Goal: Information Seeking & Learning: Learn about a topic

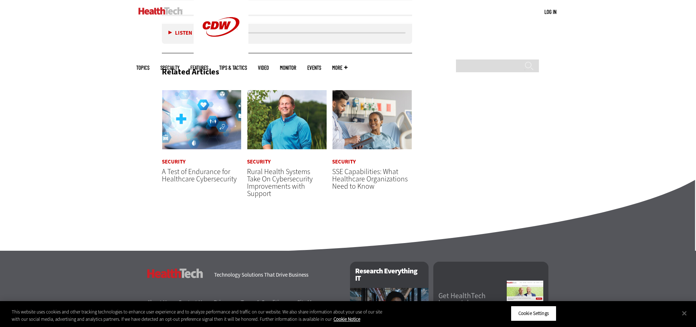
scroll to position [2856, 0]
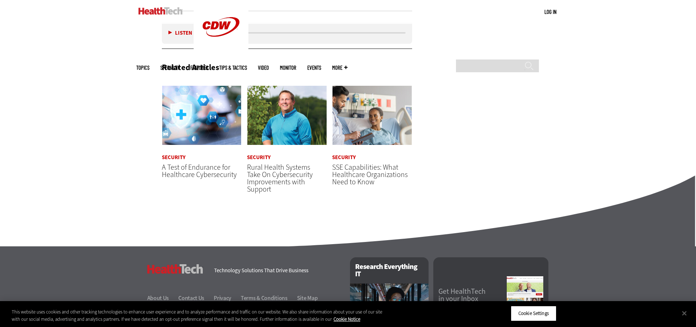
click at [288, 182] on span "Rural Health Systems Take On Cybersecurity Improvements with Support" at bounding box center [280, 179] width 66 height 32
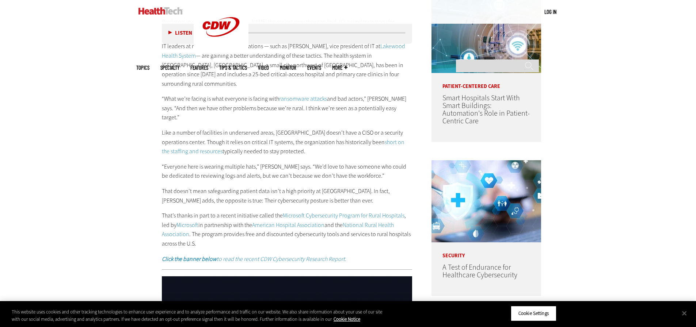
scroll to position [512, 0]
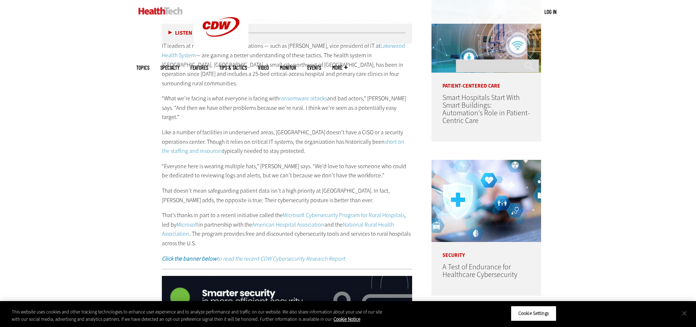
click at [682, 314] on button "Close" at bounding box center [684, 314] width 16 height 16
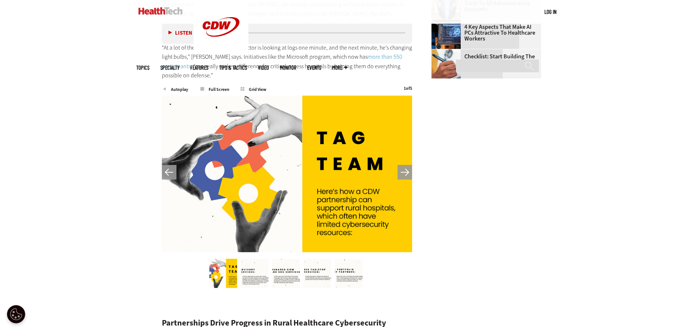
scroll to position [1169, 0]
click at [405, 165] on button "Next" at bounding box center [405, 172] width 15 height 15
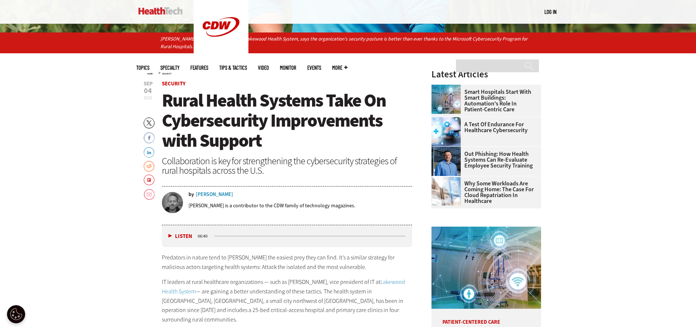
scroll to position [219, 0]
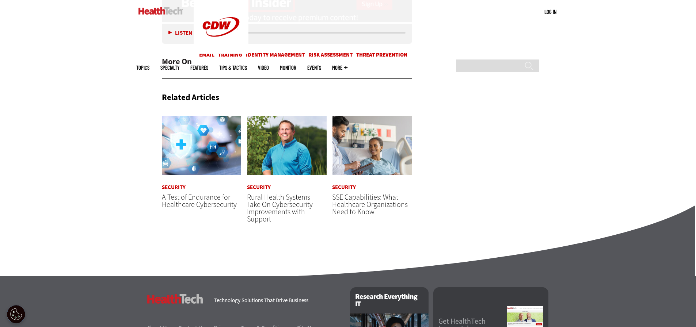
scroll to position [2827, 0]
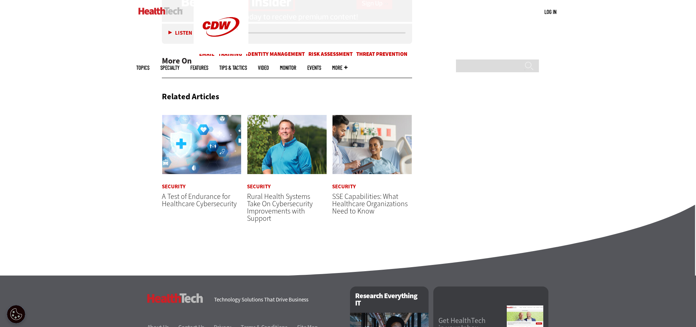
click at [202, 209] on span "A Test of Endurance for Healthcare Cybersecurity" at bounding box center [199, 200] width 75 height 17
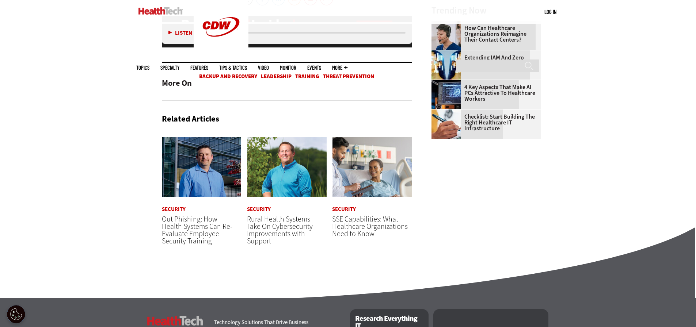
scroll to position [1096, 0]
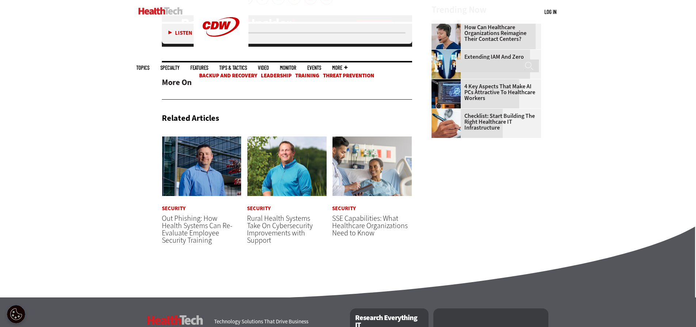
click at [215, 214] on span "Out Phishing: How Health Systems Can Re-Evaluate Employee Security Training" at bounding box center [197, 230] width 71 height 32
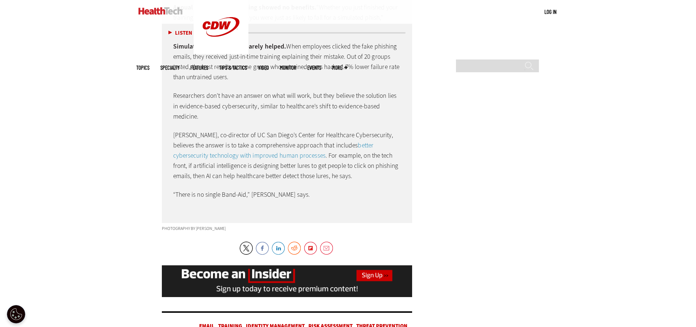
scroll to position [2412, 0]
